Goal: Task Accomplishment & Management: Use online tool/utility

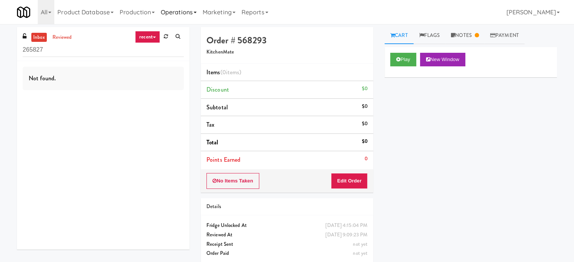
click at [177, 12] on link "Operations" at bounding box center [179, 12] width 42 height 24
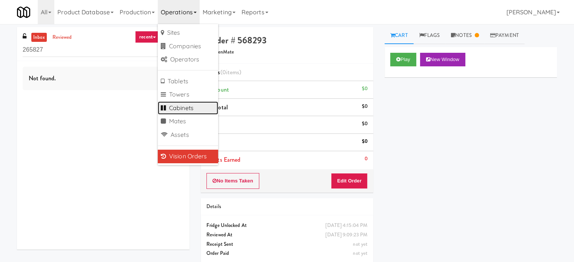
click at [189, 109] on link "Cabinets" at bounding box center [188, 108] width 60 height 14
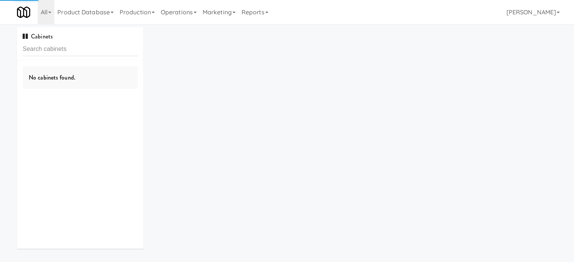
click at [82, 52] on input "text" at bounding box center [80, 49] width 115 height 14
type input "Avant HP - Ambient - Right"
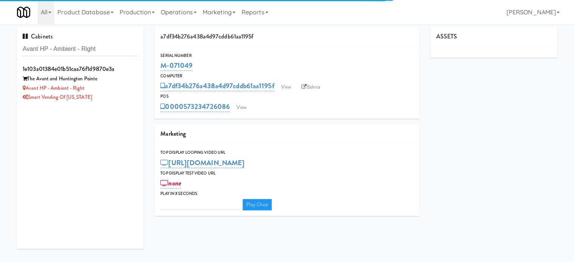
type input "3"
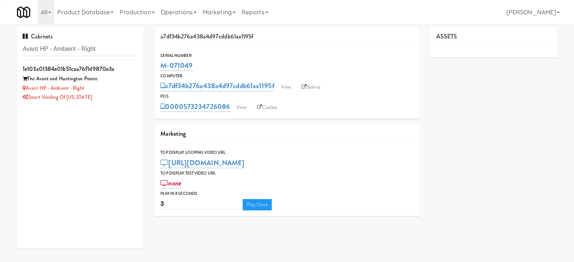
type input "Avant HP - Ambient - Right"
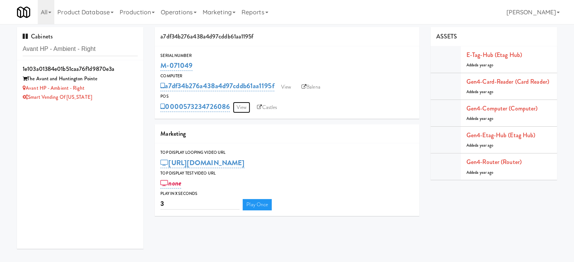
click at [241, 107] on link "View" at bounding box center [241, 107] width 17 height 11
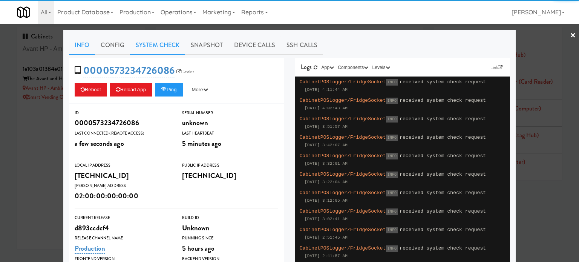
click at [163, 46] on link "System Check" at bounding box center [157, 45] width 55 height 19
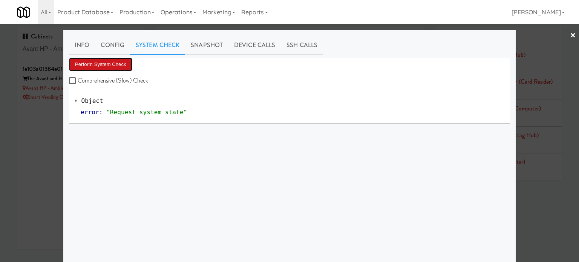
click at [109, 66] on button "Perform System Check" at bounding box center [100, 65] width 63 height 14
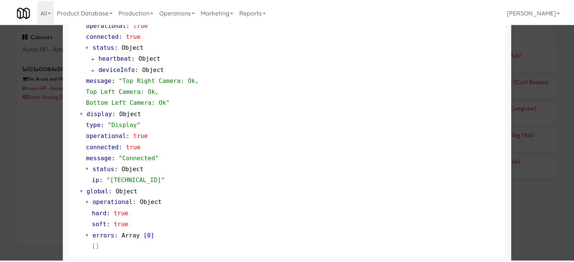
scroll to position [323, 0]
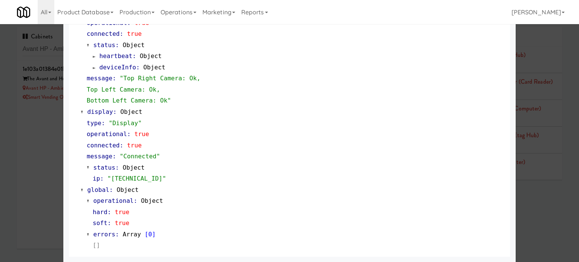
click at [34, 143] on div at bounding box center [289, 131] width 579 height 262
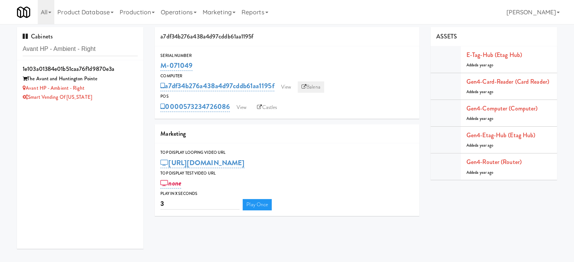
click at [312, 86] on link "Balena" at bounding box center [311, 86] width 26 height 11
